Goal: Task Accomplishment & Management: Manage account settings

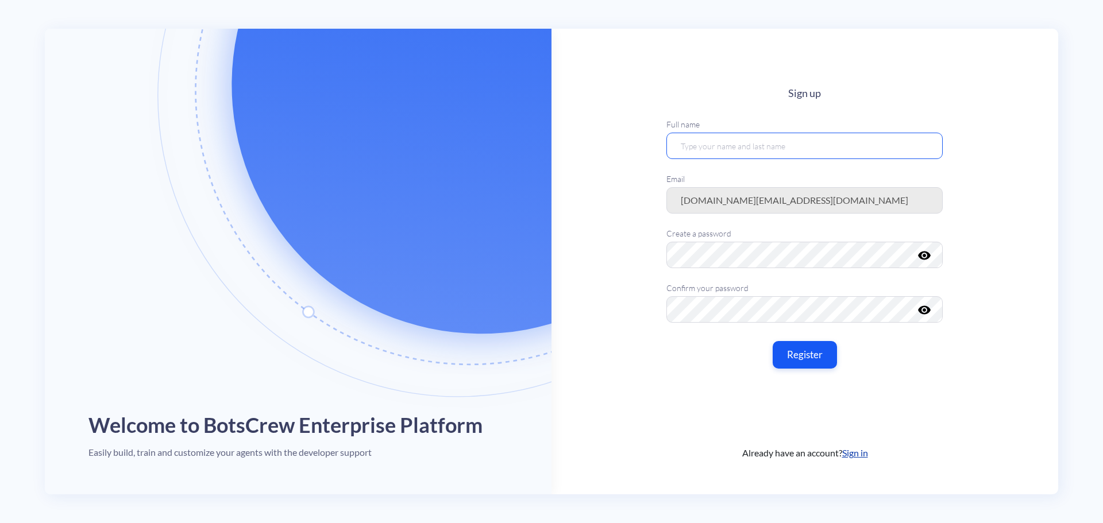
click at [762, 138] on input "text" at bounding box center [804, 145] width 276 height 26
type input "[PERSON_NAME]"
click at [925, 253] on icon "visibility" at bounding box center [925, 255] width 14 height 14
click at [826, 356] on button "Register" at bounding box center [805, 354] width 68 height 29
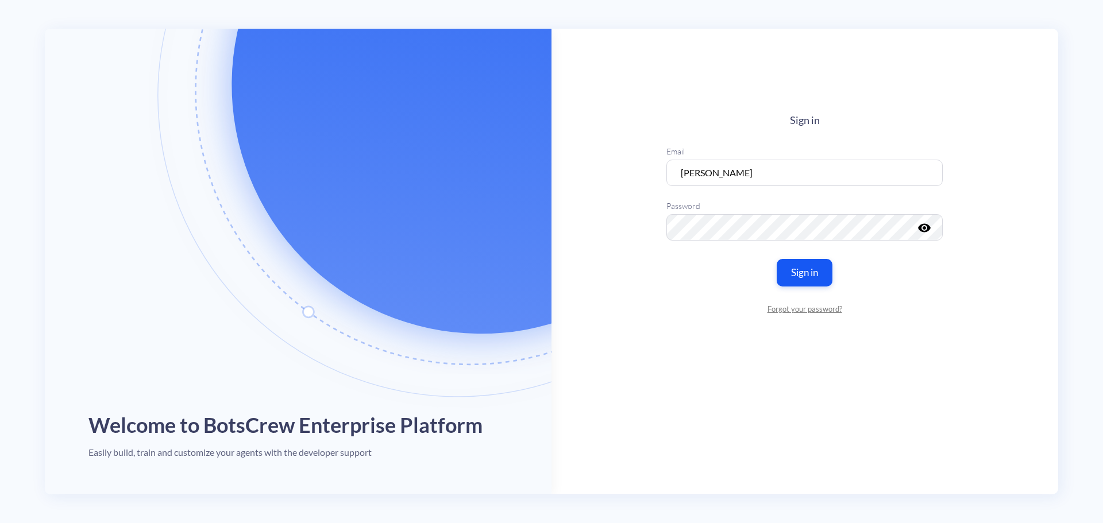
click at [788, 155] on label "Email" at bounding box center [804, 151] width 276 height 12
drag, startPoint x: 789, startPoint y: 165, endPoint x: 602, endPoint y: 164, distance: 186.1
click at [602, 164] on main "Sign in Email Hannah Shell Password visibility Sign in Forgot your password?" at bounding box center [804, 262] width 507 height 466
type input "hannah.shell@meau.com"
click at [925, 232] on icon "visibility" at bounding box center [925, 228] width 14 height 14
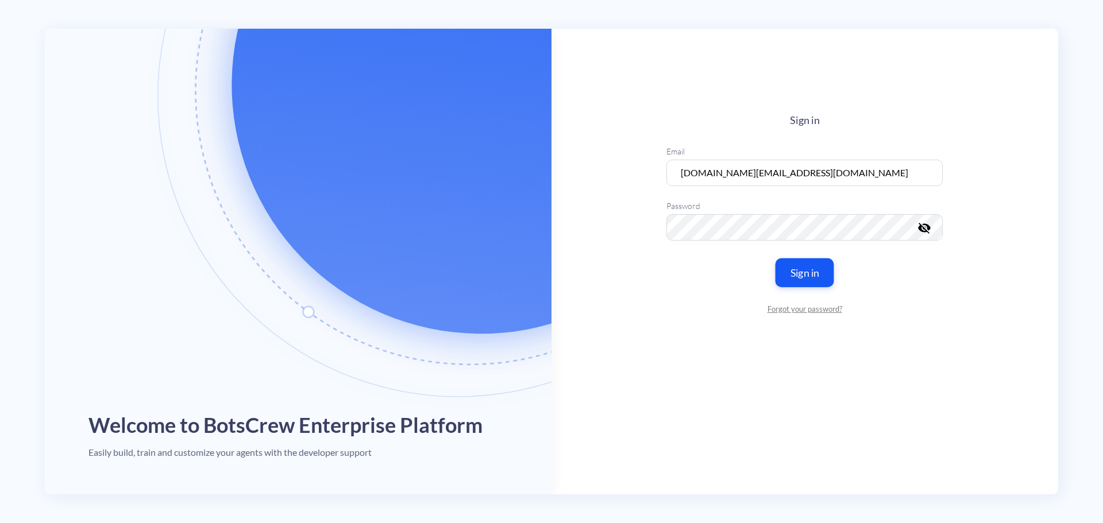
click at [820, 281] on button "Sign in" at bounding box center [804, 272] width 59 height 29
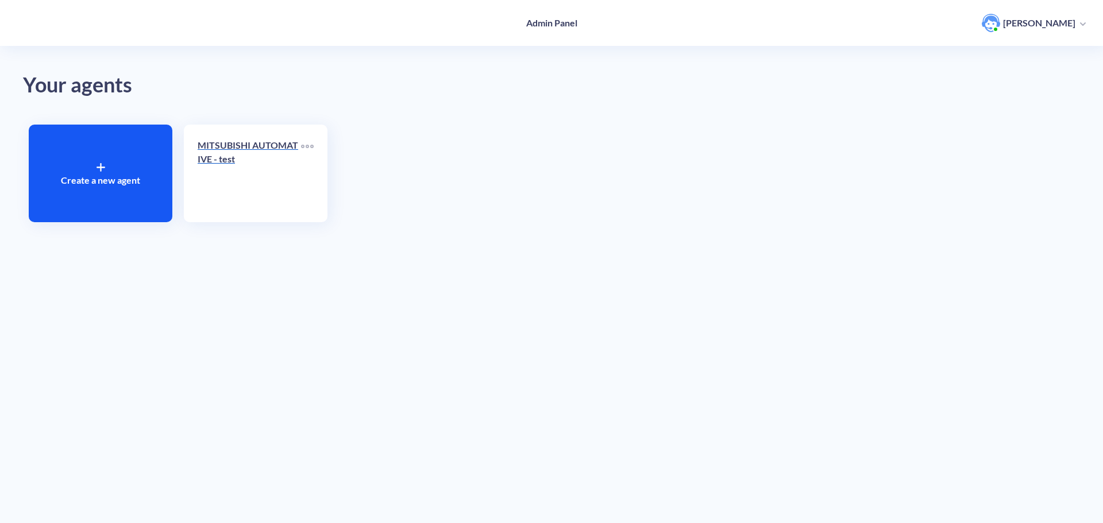
click at [233, 170] on div "MITSUBISHI AUTOMATIVE - test" at bounding box center [249, 156] width 103 height 37
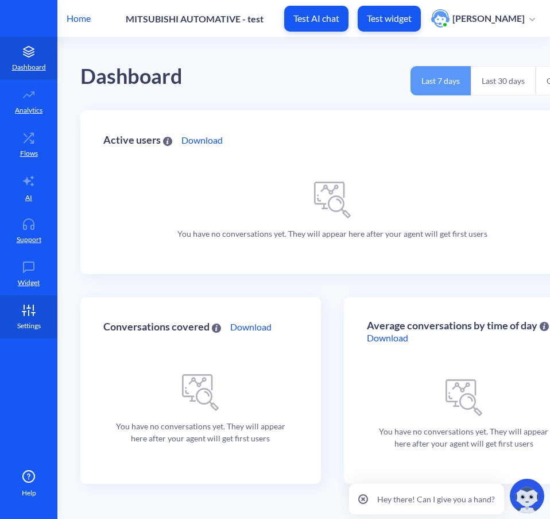
click at [22, 306] on icon at bounding box center [28, 309] width 23 height 11
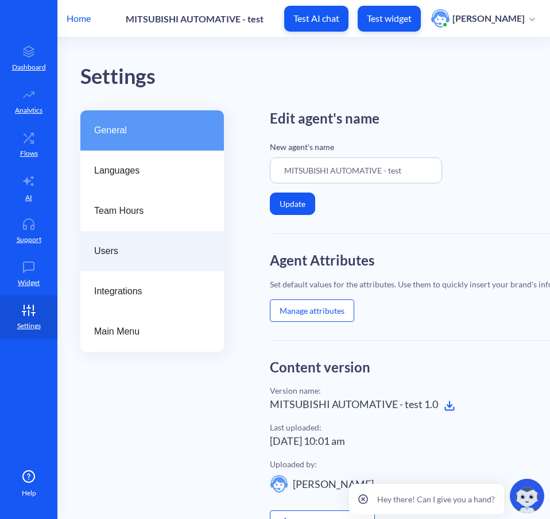
click at [132, 246] on span "Users" at bounding box center [147, 251] width 107 height 14
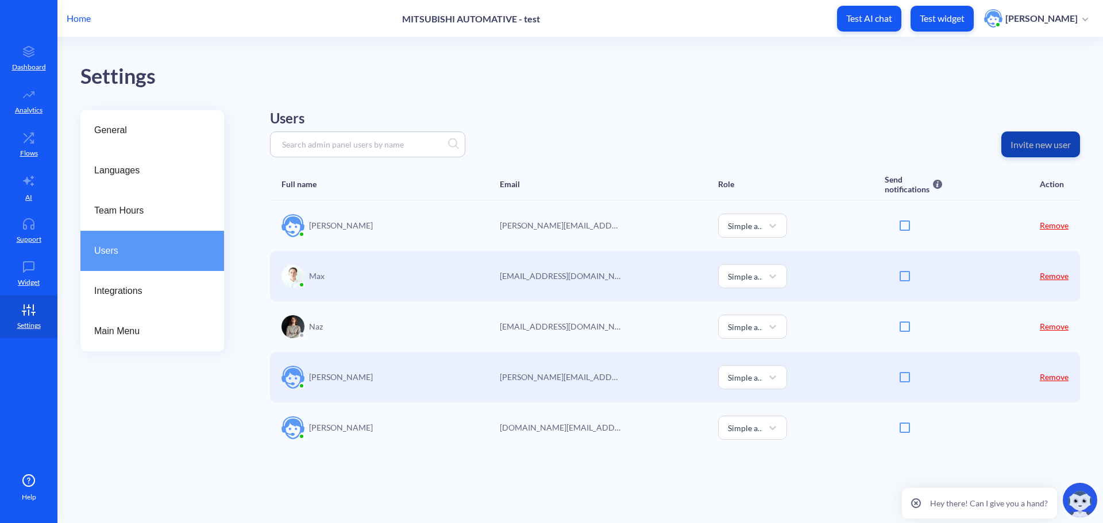
click at [1052, 134] on button "Invite new user" at bounding box center [1040, 145] width 79 height 26
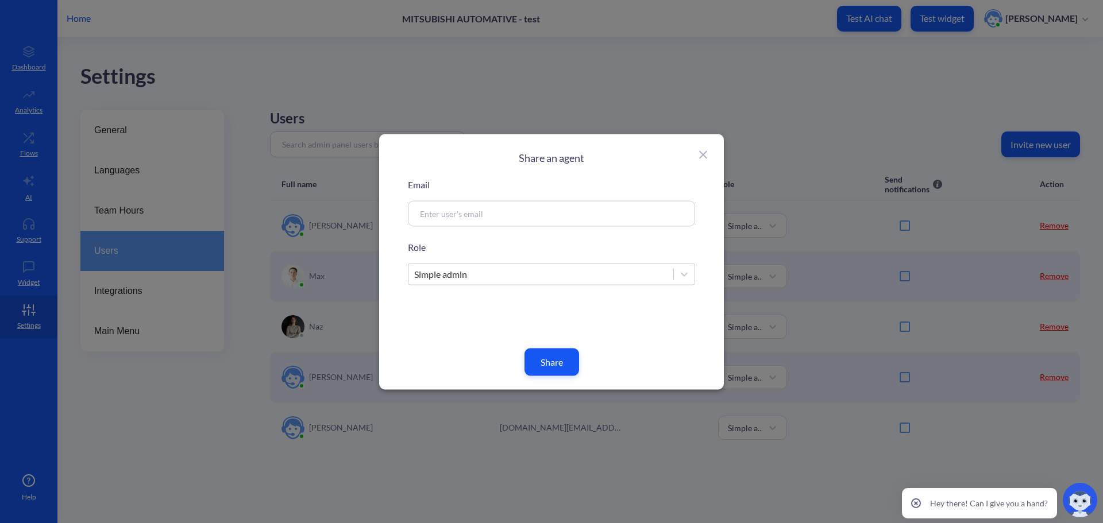
click at [450, 224] on div at bounding box center [551, 213] width 287 height 26
drag, startPoint x: 490, startPoint y: 213, endPoint x: 508, endPoint y: 217, distance: 18.7
click at [491, 212] on input at bounding box center [537, 213] width 247 height 13
type input "tim.hider@meau.com"
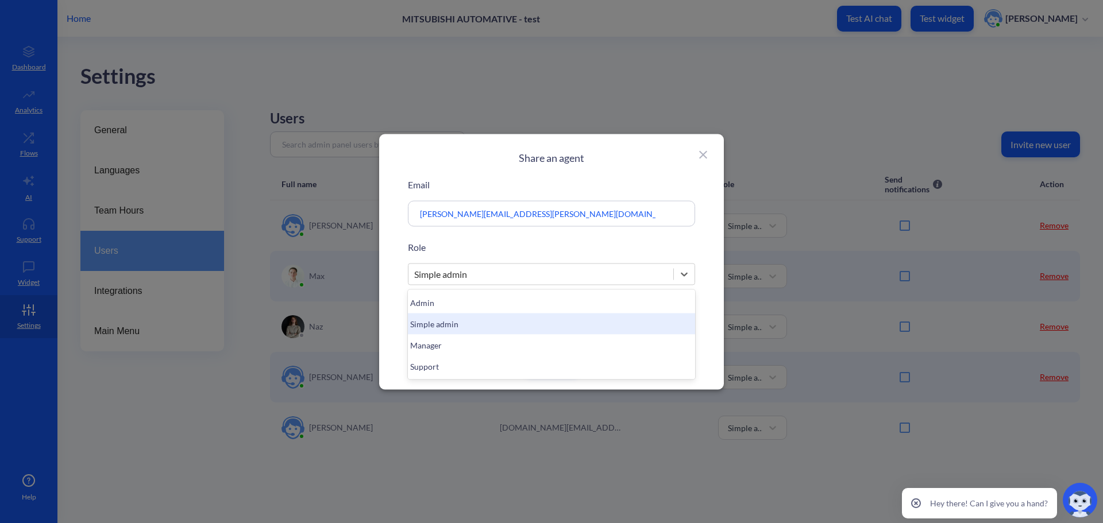
click at [638, 264] on div "Simple admin" at bounding box center [540, 274] width 265 height 21
click at [468, 323] on div "Simple admin" at bounding box center [551, 323] width 287 height 21
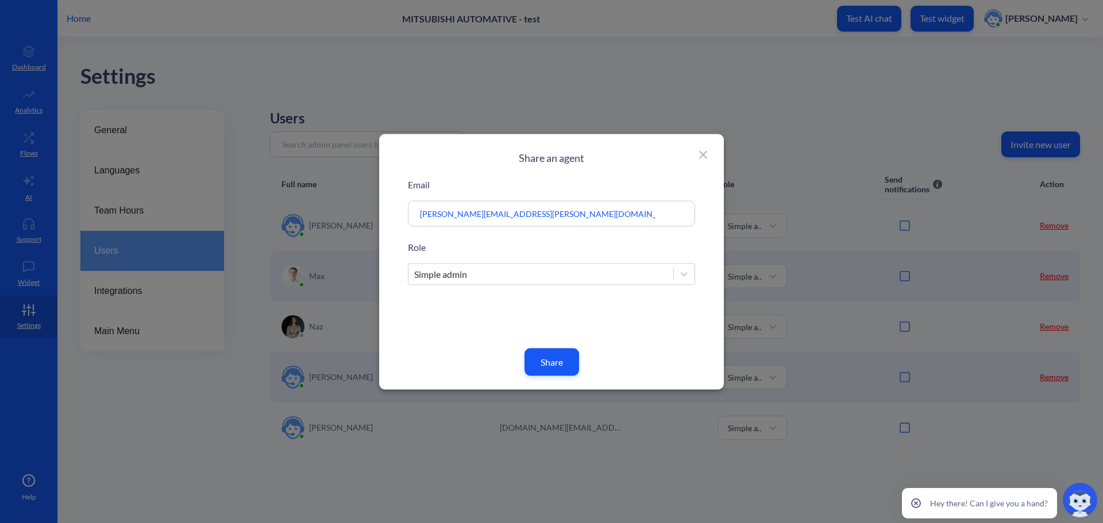
click at [561, 359] on button "Share" at bounding box center [551, 362] width 55 height 28
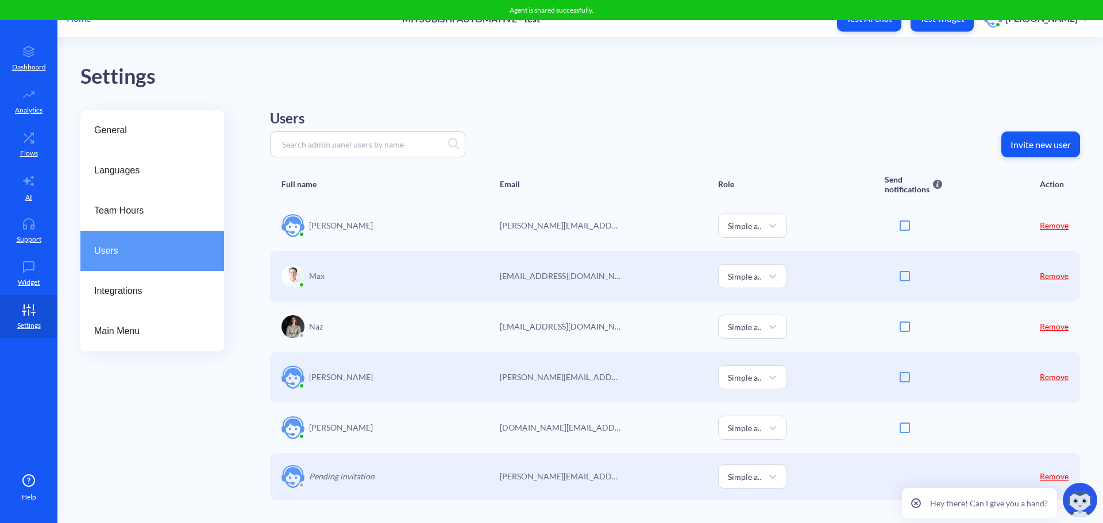
click at [1031, 152] on button "Invite new user" at bounding box center [1040, 145] width 79 height 26
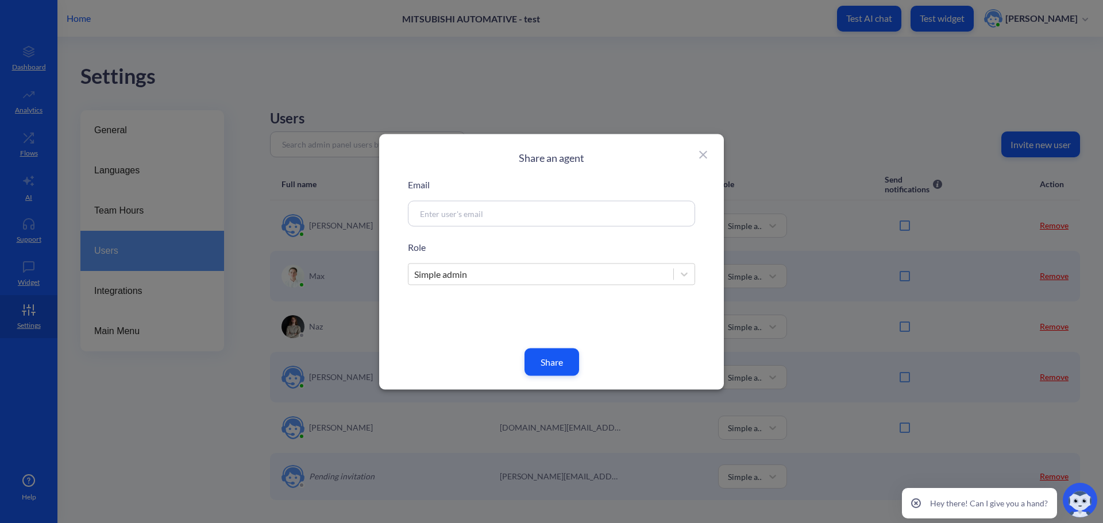
click at [461, 223] on div at bounding box center [551, 213] width 287 height 26
click at [461, 218] on input at bounding box center [537, 213] width 247 height 13
type input "M"
type input "mike.james@meau.com"
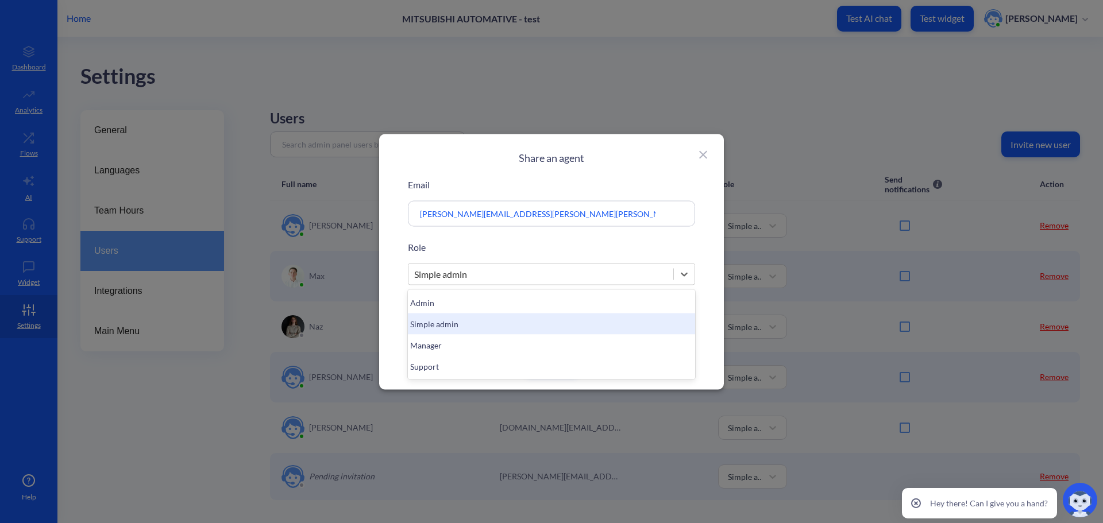
click at [480, 266] on div "Simple admin" at bounding box center [540, 274] width 265 height 21
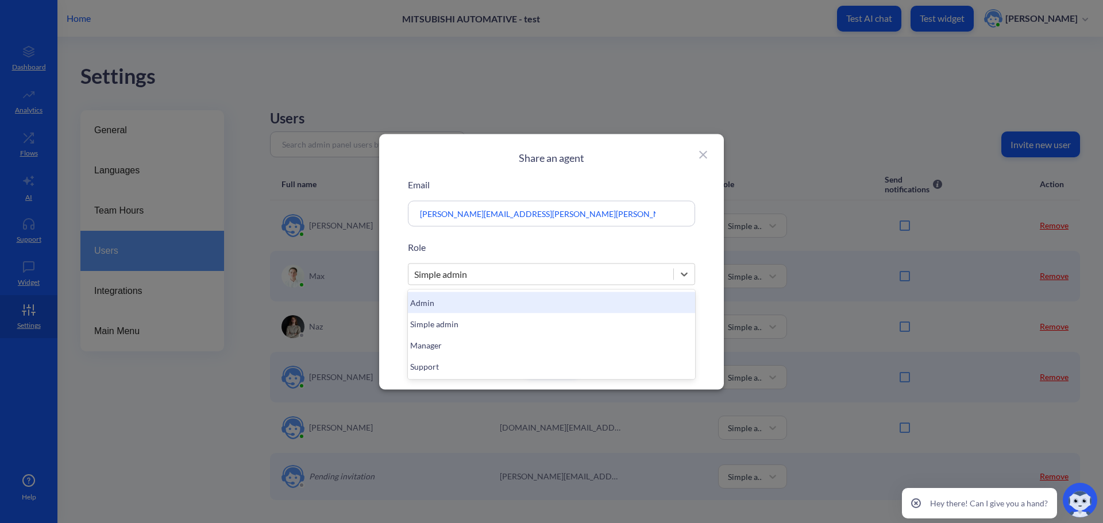
click at [457, 302] on div "Admin" at bounding box center [551, 302] width 287 height 21
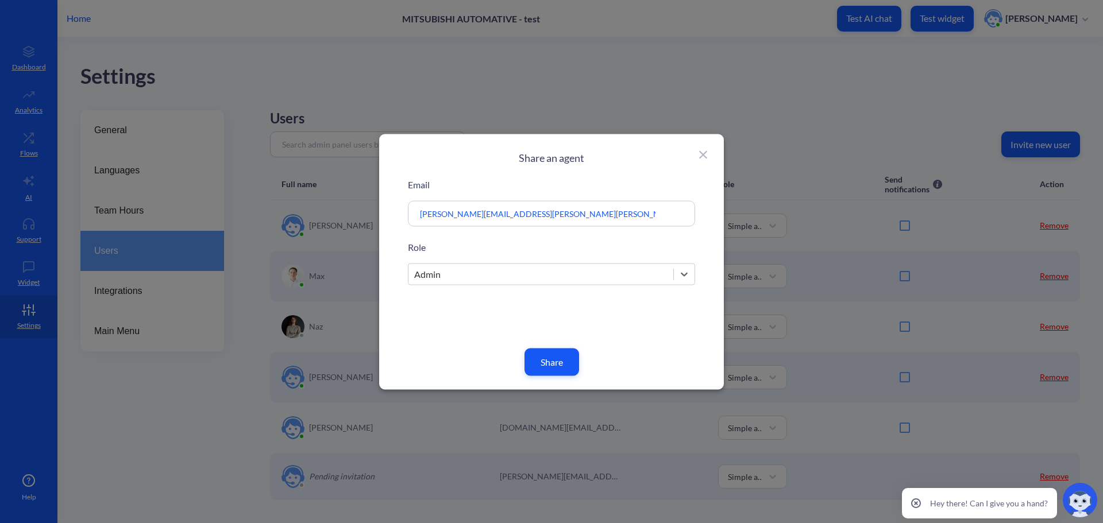
click at [559, 364] on button "Share" at bounding box center [551, 362] width 55 height 28
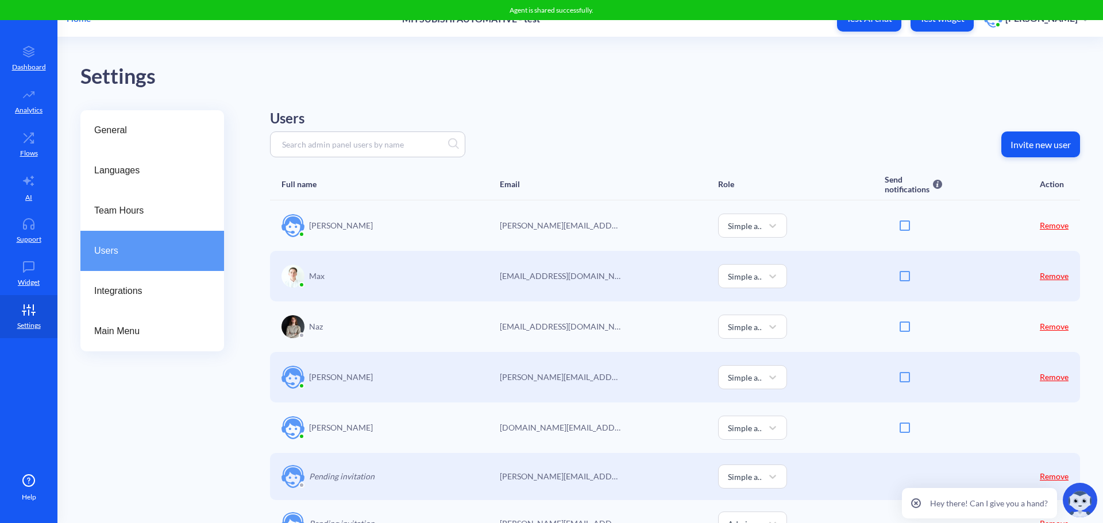
click at [1032, 137] on button "Invite new user" at bounding box center [1040, 145] width 79 height 26
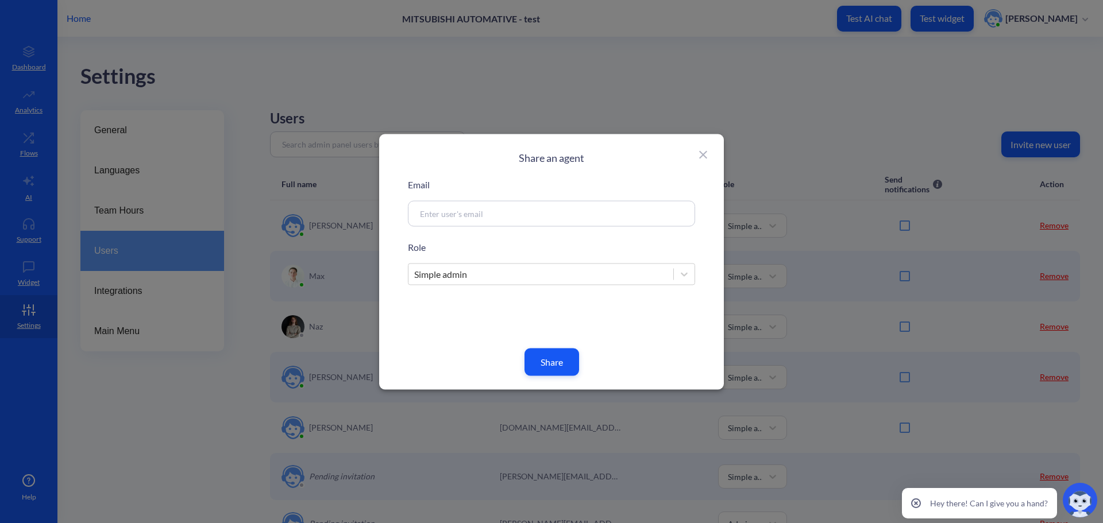
click at [558, 202] on div at bounding box center [551, 213] width 287 height 26
click at [540, 230] on div "Email Role Simple admin Share" at bounding box center [551, 276] width 287 height 198
click at [539, 221] on div at bounding box center [551, 213] width 287 height 26
click at [505, 217] on input at bounding box center [537, 213] width 247 height 13
type input "chase.nickleson@meau.com"
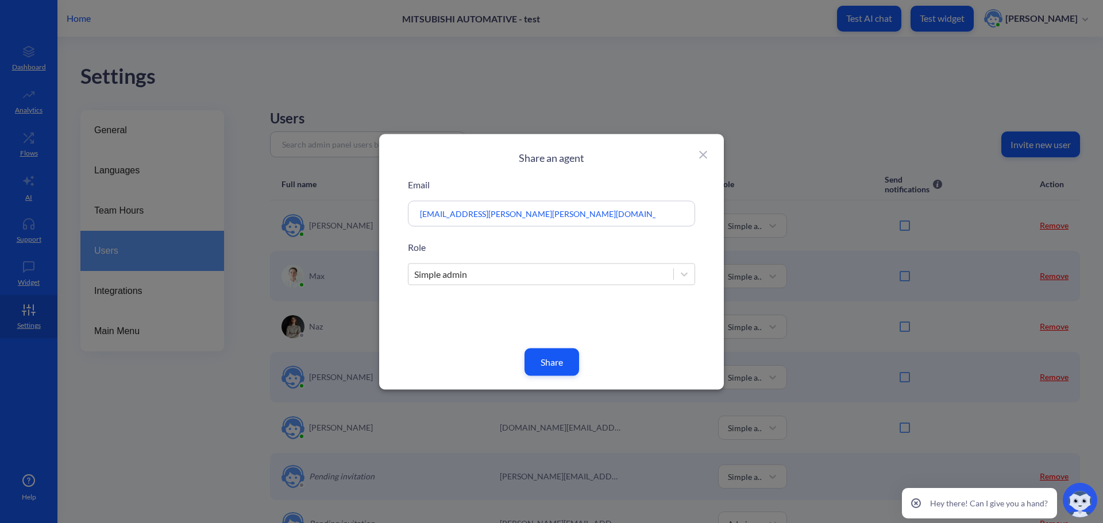
click at [548, 356] on button "Share" at bounding box center [551, 362] width 55 height 28
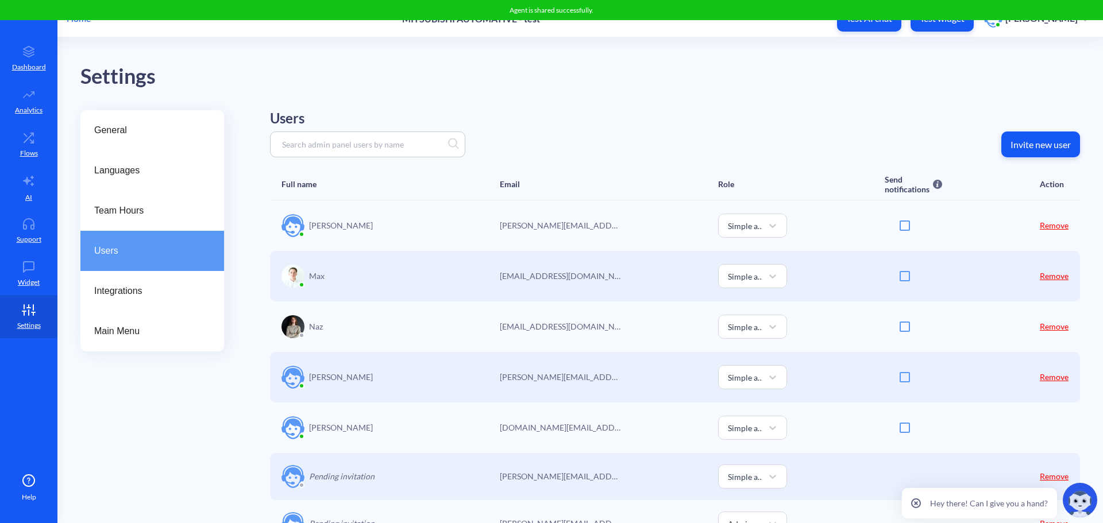
click at [1044, 137] on button "Invite new user" at bounding box center [1040, 145] width 79 height 26
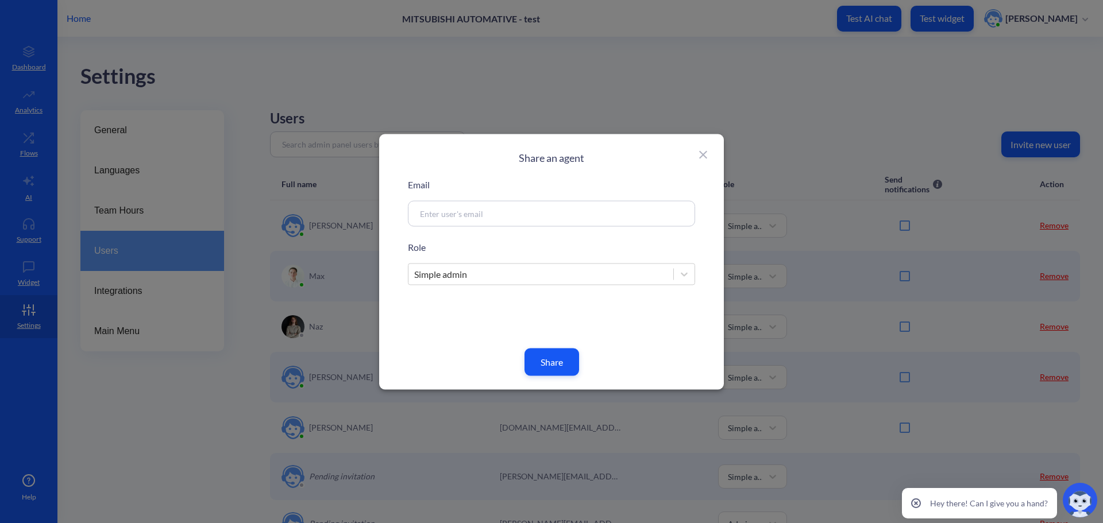
click at [477, 215] on input at bounding box center [537, 213] width 247 height 13
type input "tarun.yekambaram@meau.com"
click at [555, 367] on button "Share" at bounding box center [551, 362] width 55 height 28
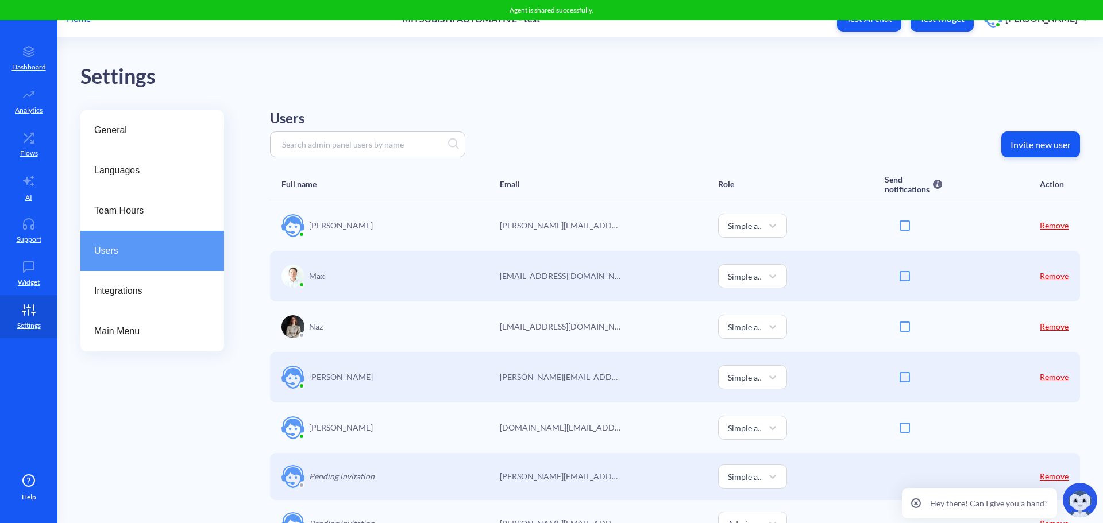
click at [1033, 144] on p "Invite new user" at bounding box center [1040, 144] width 60 height 11
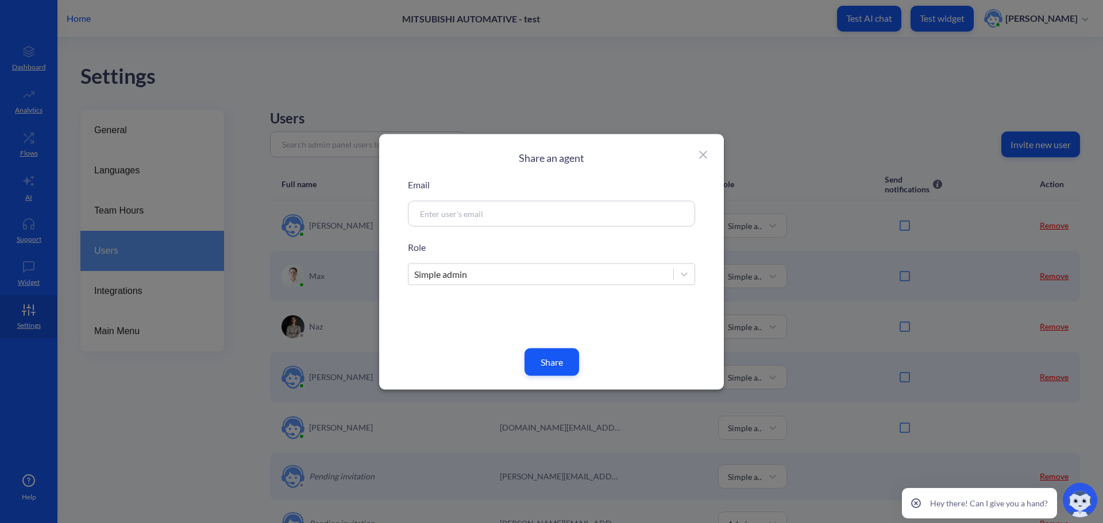
click at [573, 216] on input at bounding box center [537, 213] width 247 height 13
drag, startPoint x: 525, startPoint y: 207, endPoint x: 362, endPoint y: 215, distance: 162.7
click at [362, 215] on div "Share an agent Email kyle.baker@meau.com Role Simple admin Share" at bounding box center [551, 261] width 1103 height 523
type input "darya.kiktenko@meau.com"
click at [565, 368] on button "Share" at bounding box center [551, 362] width 55 height 28
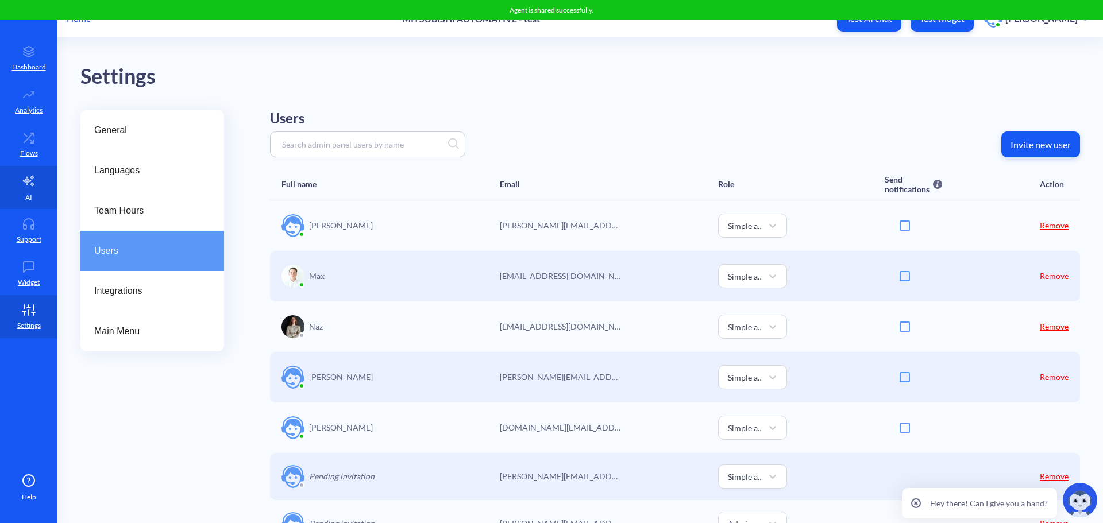
click at [30, 192] on p "AI" at bounding box center [28, 197] width 7 height 10
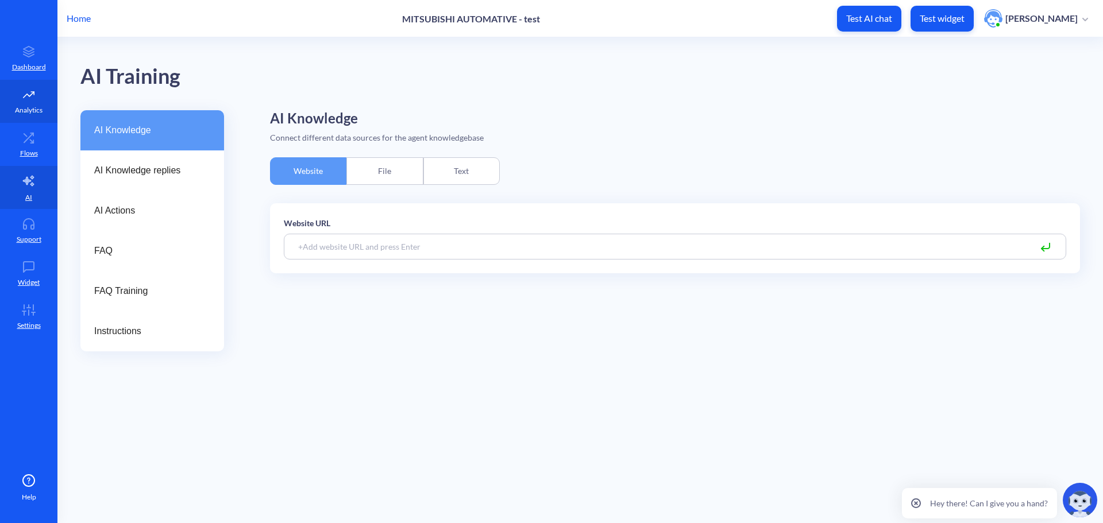
click at [40, 118] on link "Analytics" at bounding box center [28, 101] width 57 height 43
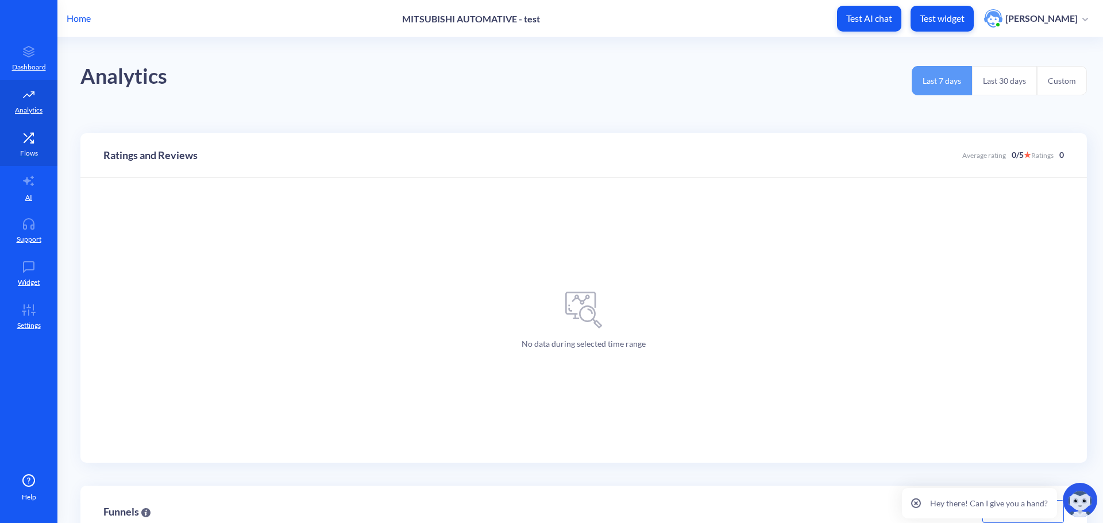
click at [36, 139] on icon at bounding box center [28, 137] width 23 height 11
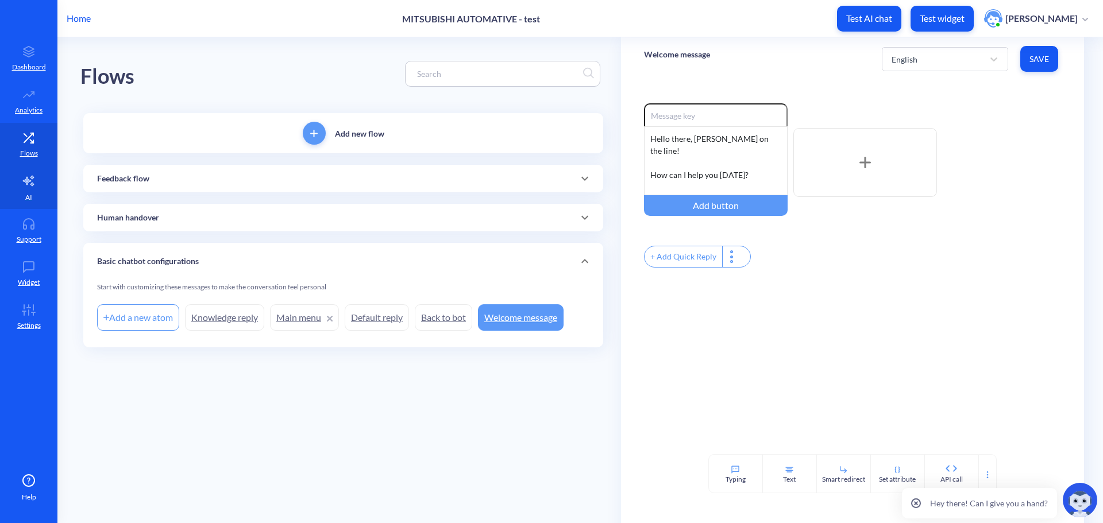
click at [32, 195] on link "AI" at bounding box center [28, 187] width 57 height 43
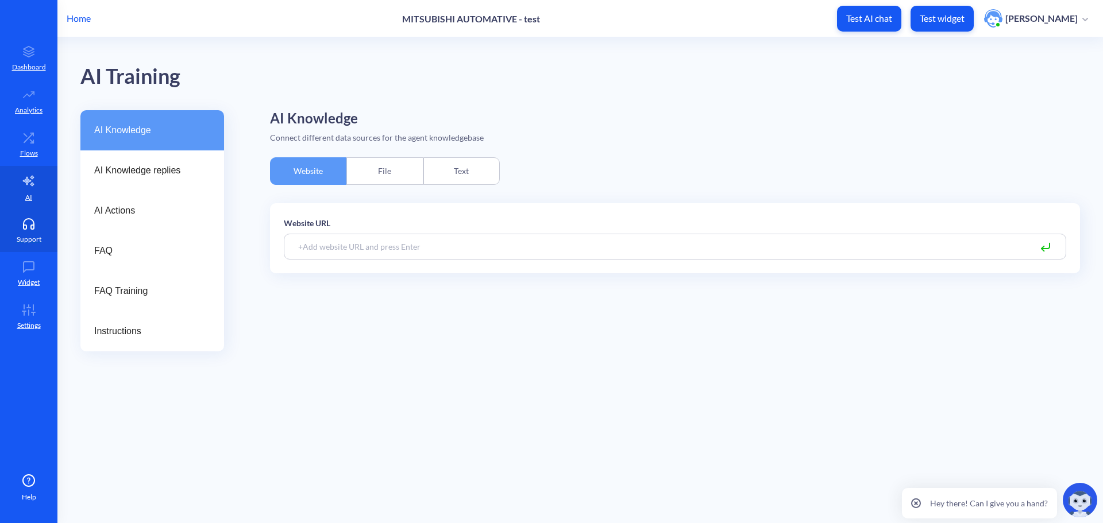
click at [22, 231] on link "Support" at bounding box center [28, 230] width 57 height 43
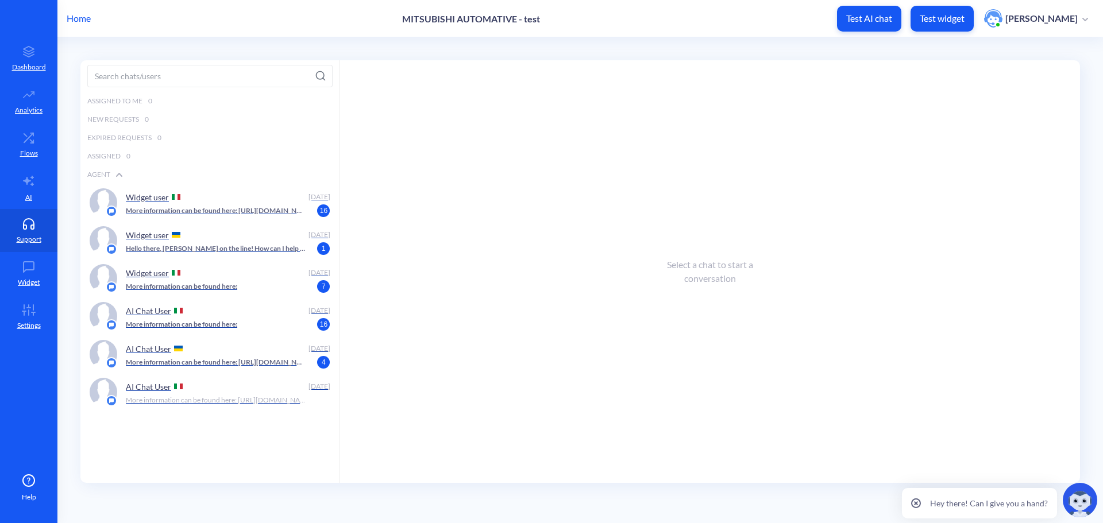
drag, startPoint x: 24, startPoint y: 285, endPoint x: 69, endPoint y: 349, distance: 77.9
click at [24, 285] on p "Widget" at bounding box center [29, 282] width 22 height 10
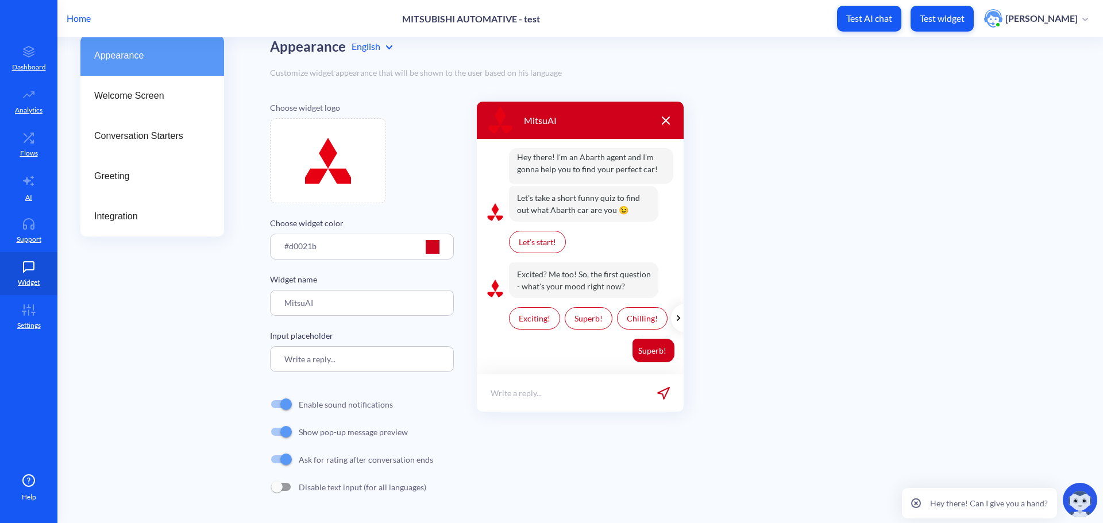
scroll to position [75, 0]
click at [32, 325] on p "Settings" at bounding box center [29, 325] width 24 height 10
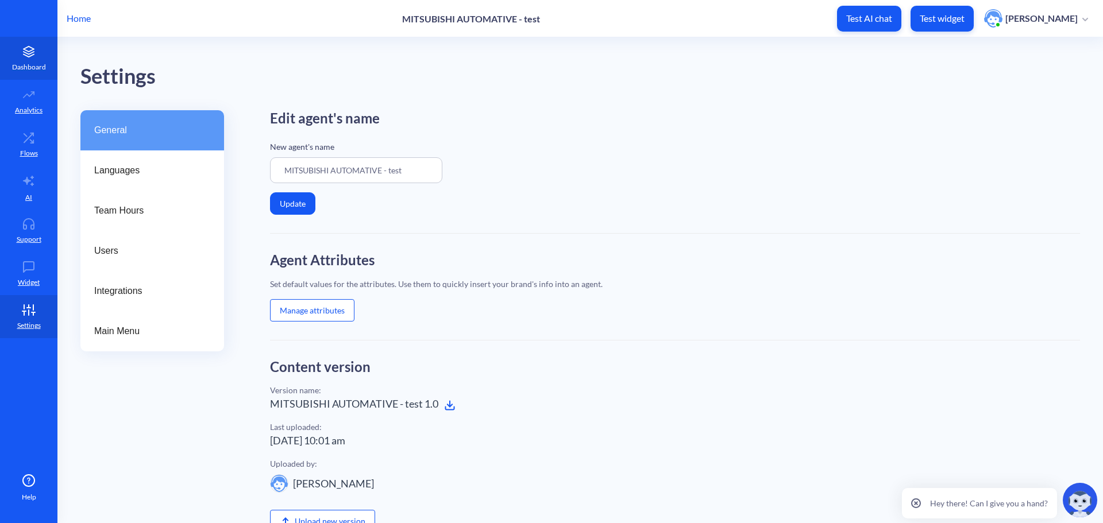
click at [22, 74] on link "Dashboard" at bounding box center [28, 58] width 57 height 43
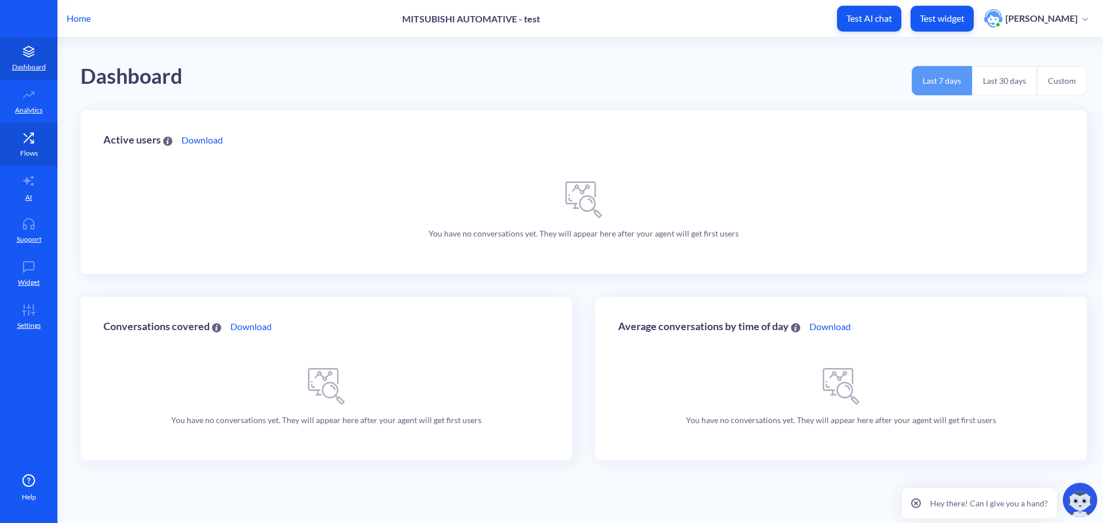
click at [33, 148] on p "Flows" at bounding box center [29, 153] width 18 height 10
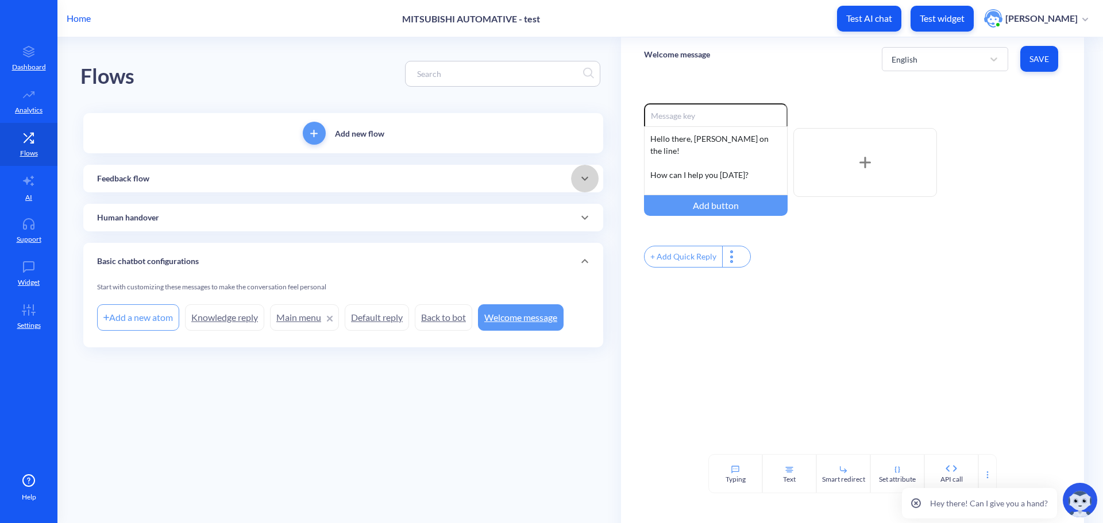
click at [592, 178] on icon at bounding box center [585, 179] width 14 height 14
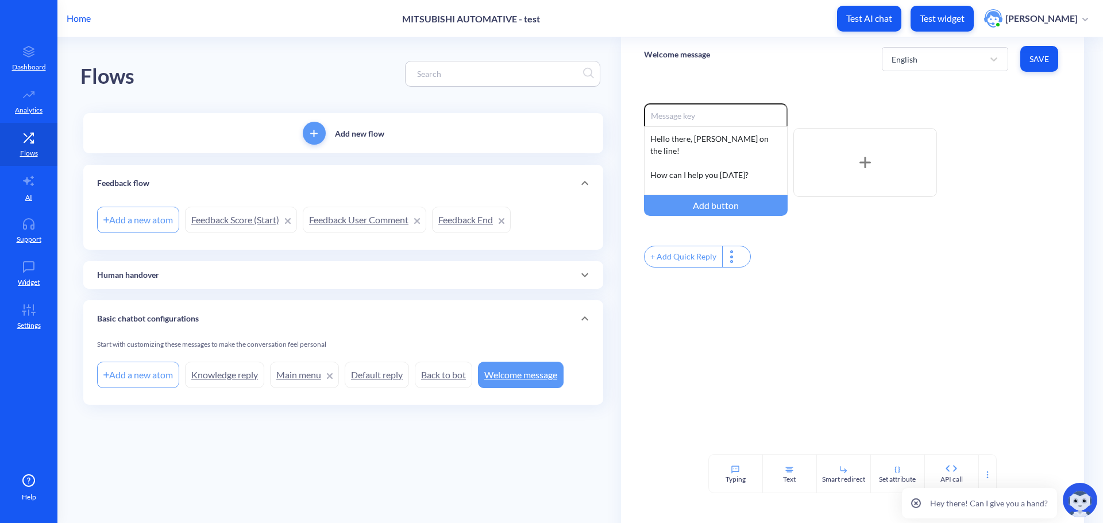
click at [565, 278] on div "Human handover" at bounding box center [343, 275] width 492 height 12
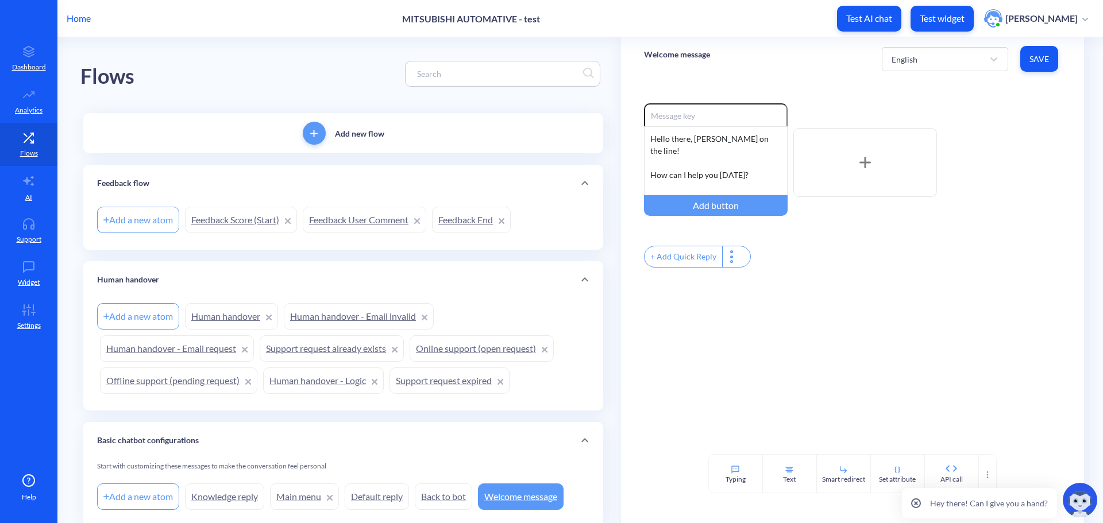
click at [700, 334] on div "Enable reactions Hello there, MitsuAI on the line! How can I help you today? Ad…" at bounding box center [852, 267] width 463 height 374
